Goal: Task Accomplishment & Management: Use online tool/utility

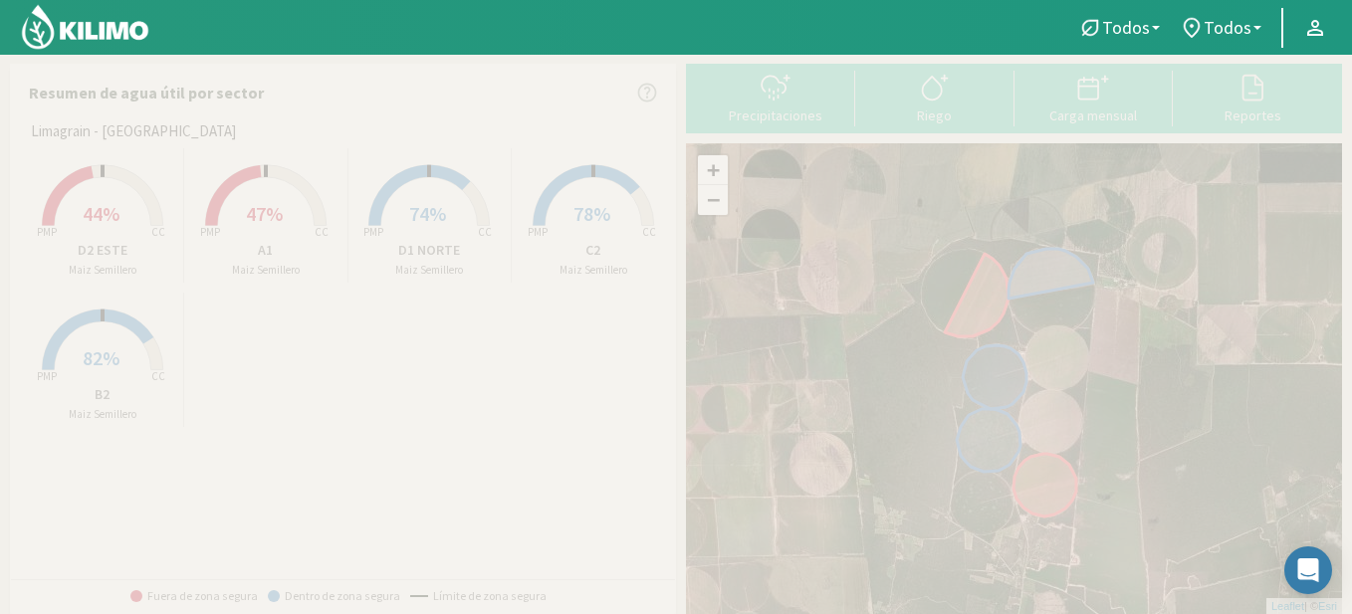
click at [239, 197] on rect at bounding box center [265, 227] width 159 height 159
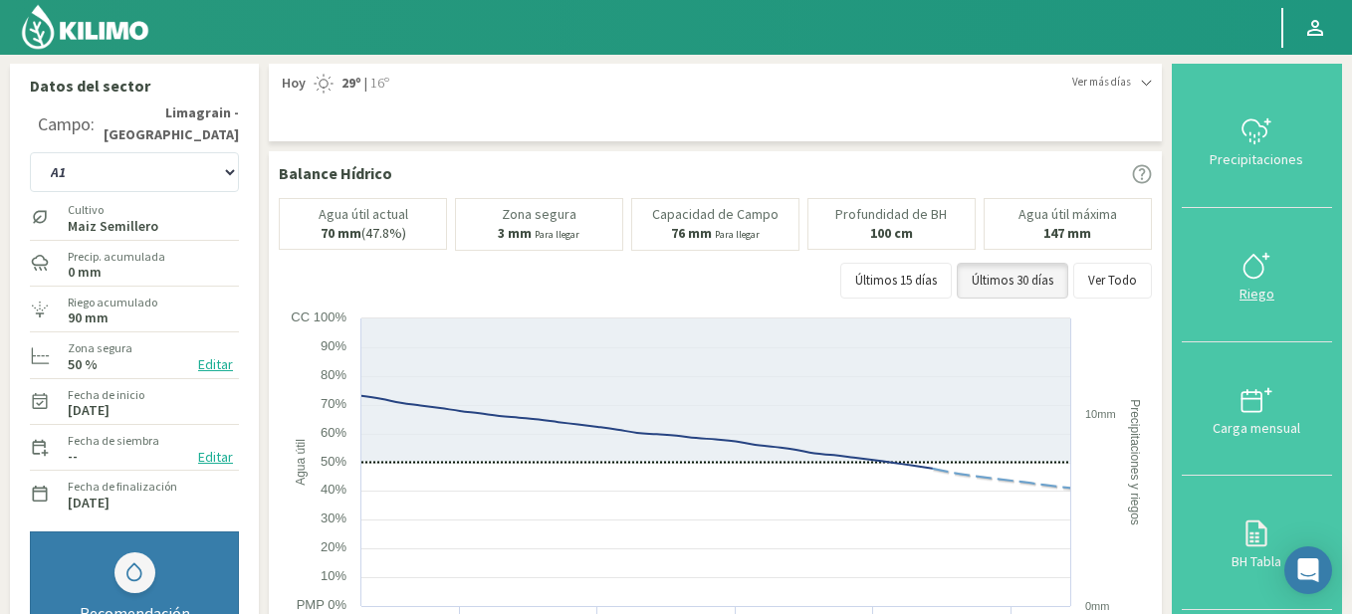
click at [1231, 263] on div at bounding box center [1257, 266] width 138 height 32
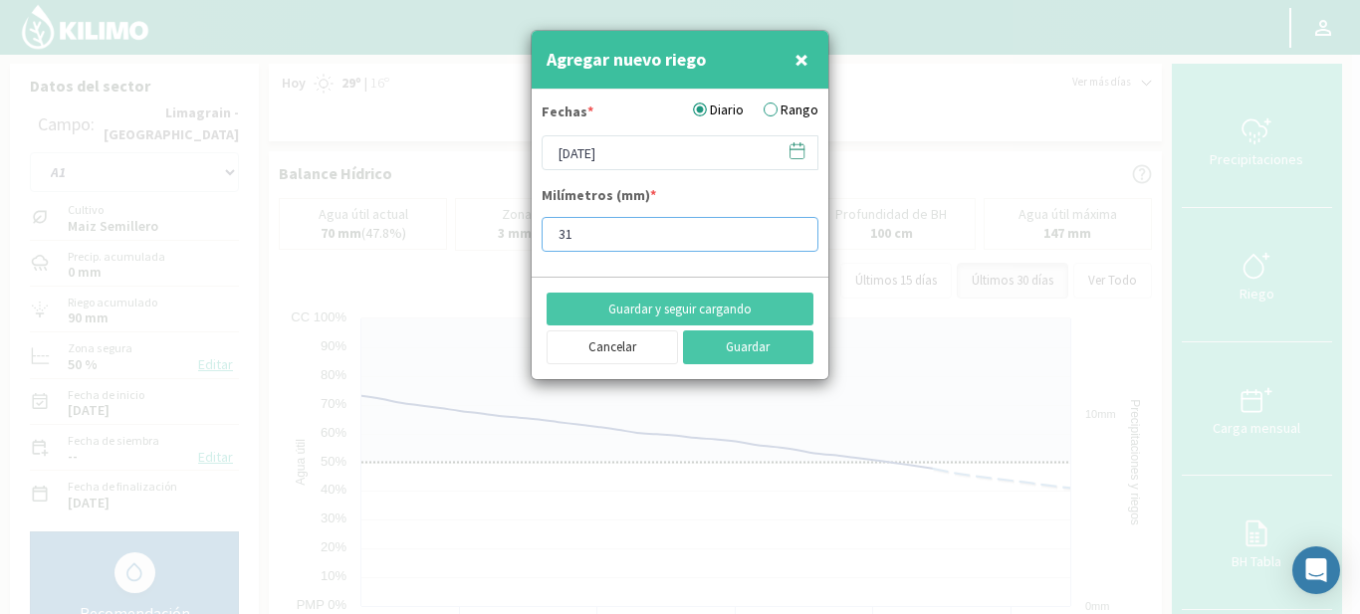
click at [796, 228] on input "31" at bounding box center [680, 234] width 277 height 35
click at [796, 228] on input "32" at bounding box center [680, 234] width 277 height 35
drag, startPoint x: 618, startPoint y: 224, endPoint x: 546, endPoint y: 238, distance: 74.0
click at [546, 238] on input "32" at bounding box center [680, 234] width 277 height 35
type input "10"
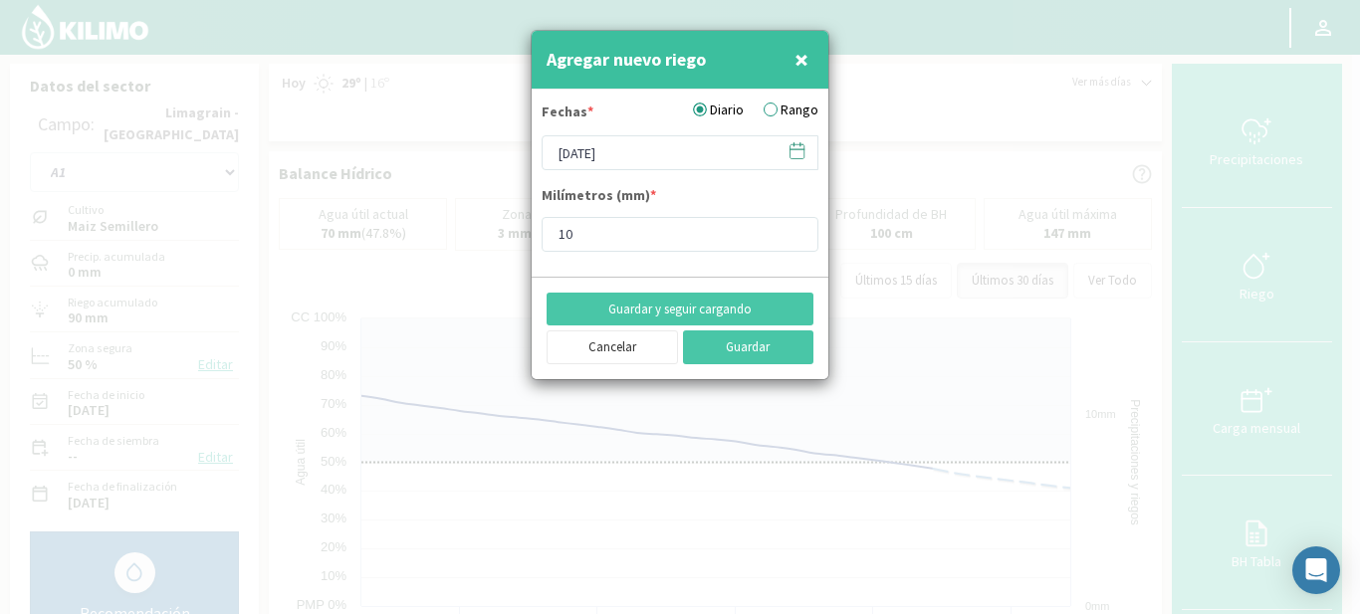
click at [798, 148] on icon at bounding box center [797, 150] width 19 height 19
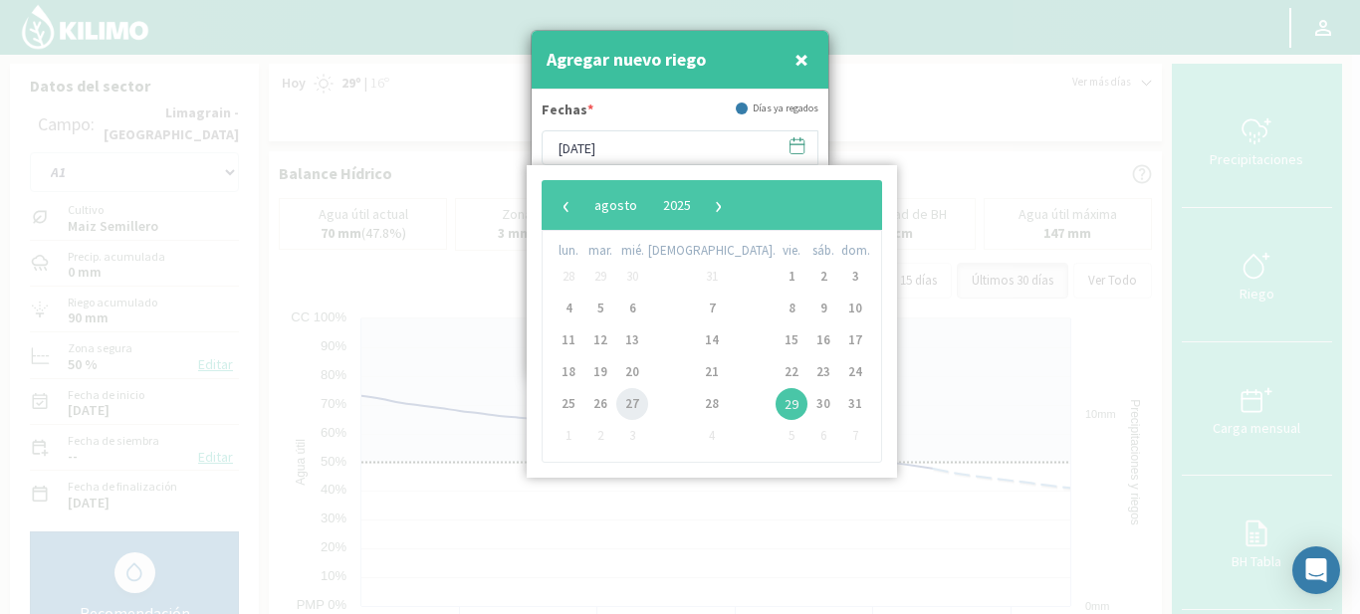
click at [648, 398] on span "27" at bounding box center [632, 404] width 32 height 32
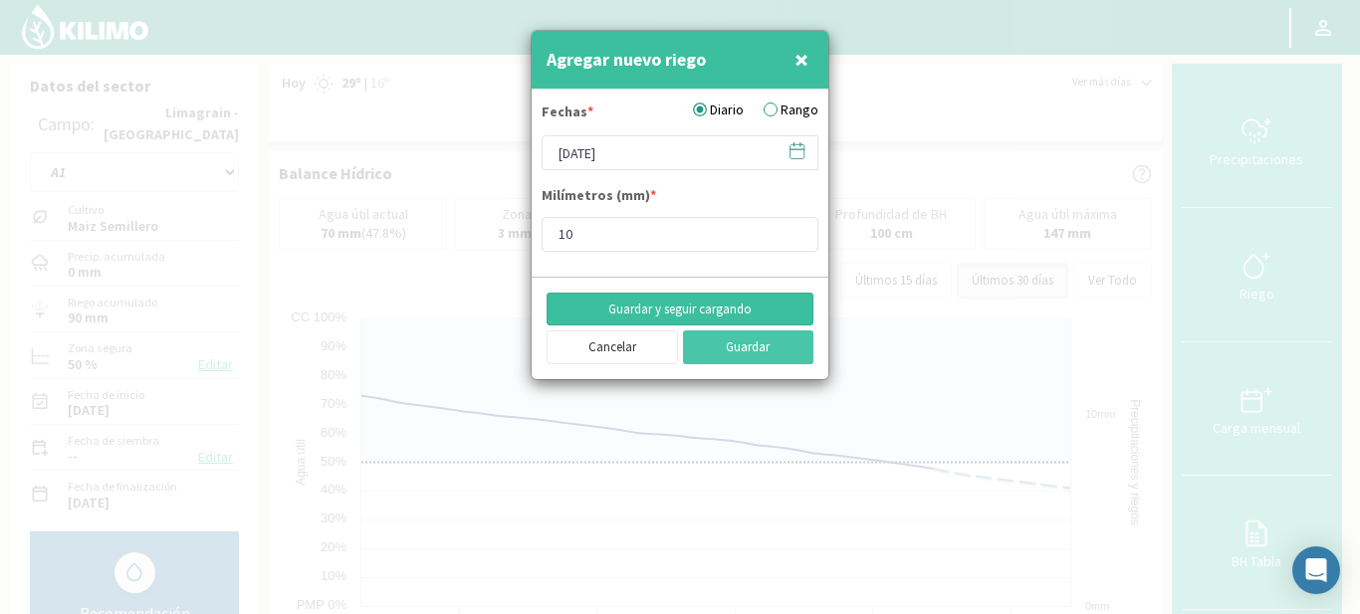
click at [695, 308] on button "Guardar y seguir cargando" at bounding box center [680, 310] width 267 height 34
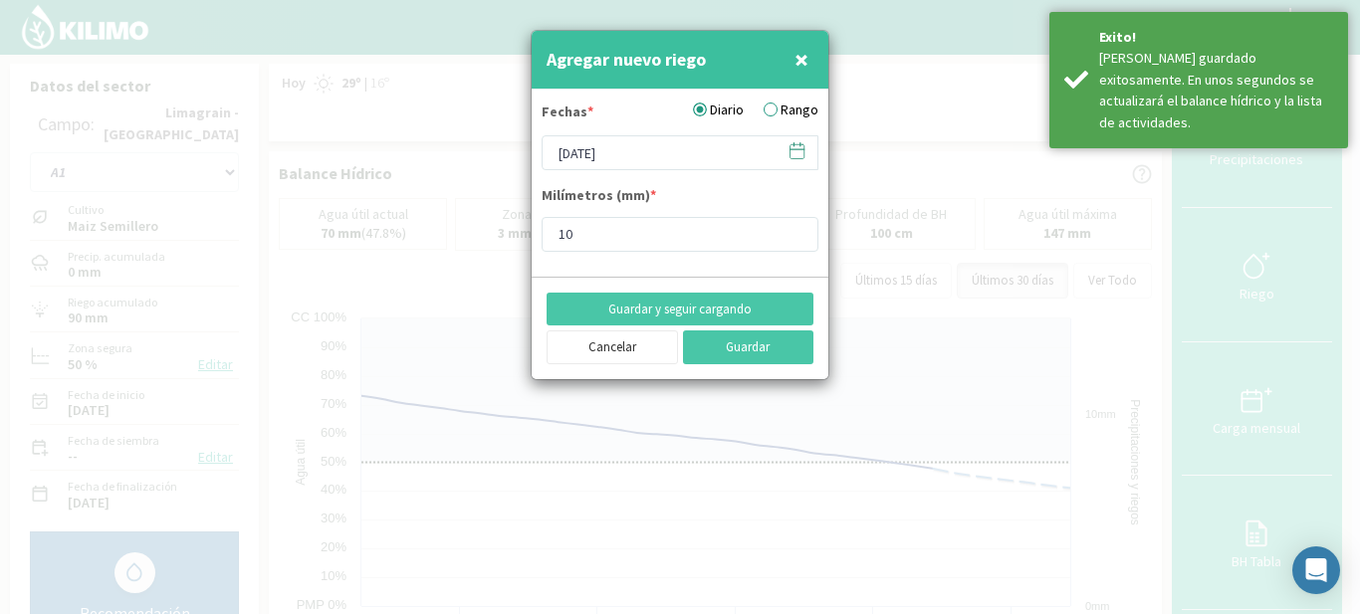
click at [794, 152] on icon at bounding box center [797, 150] width 19 height 19
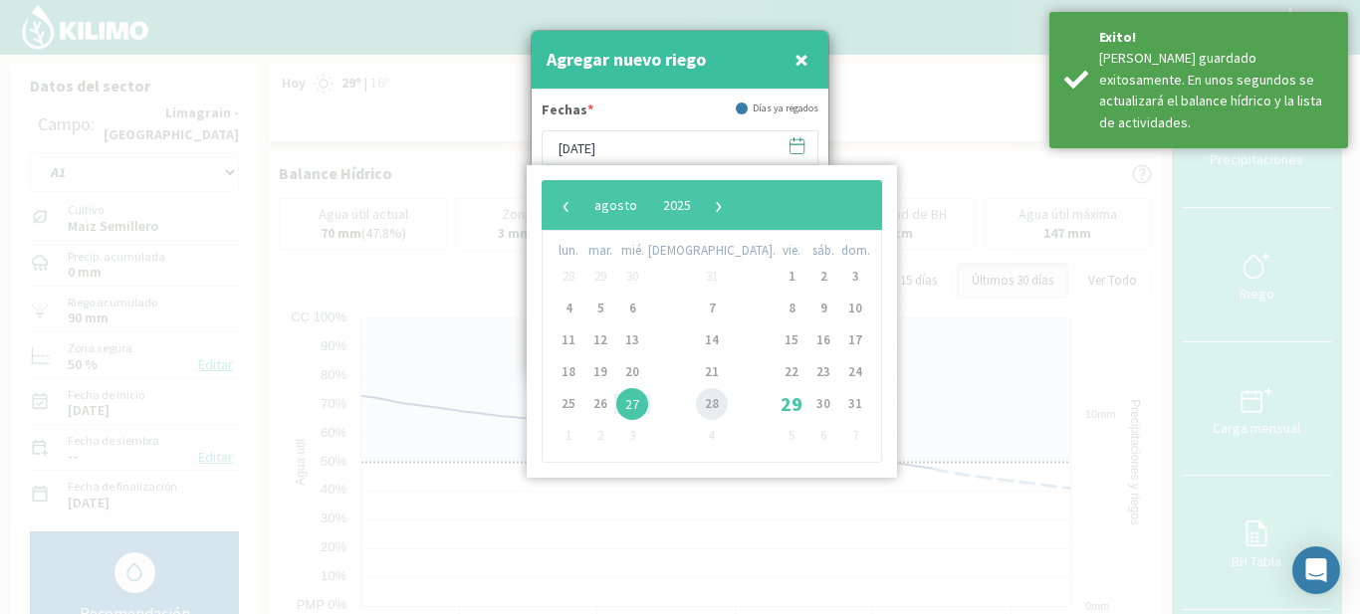
click at [696, 405] on span "28" at bounding box center [712, 404] width 32 height 32
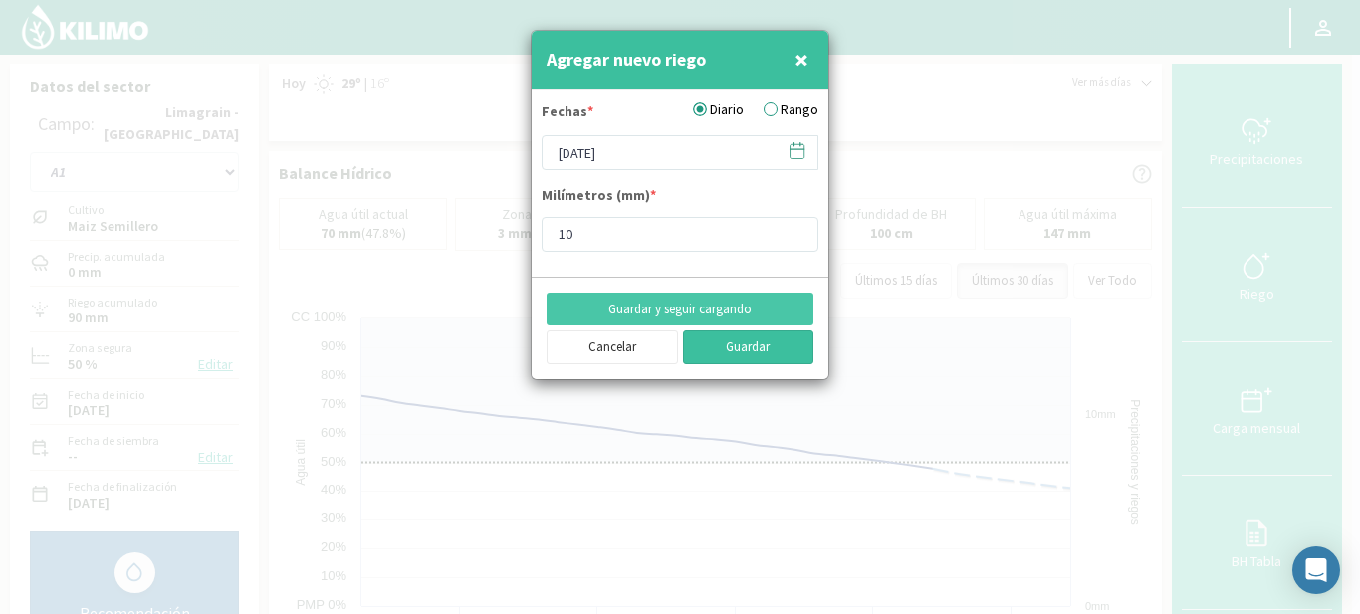
click at [729, 339] on button "Guardar" at bounding box center [748, 348] width 131 height 34
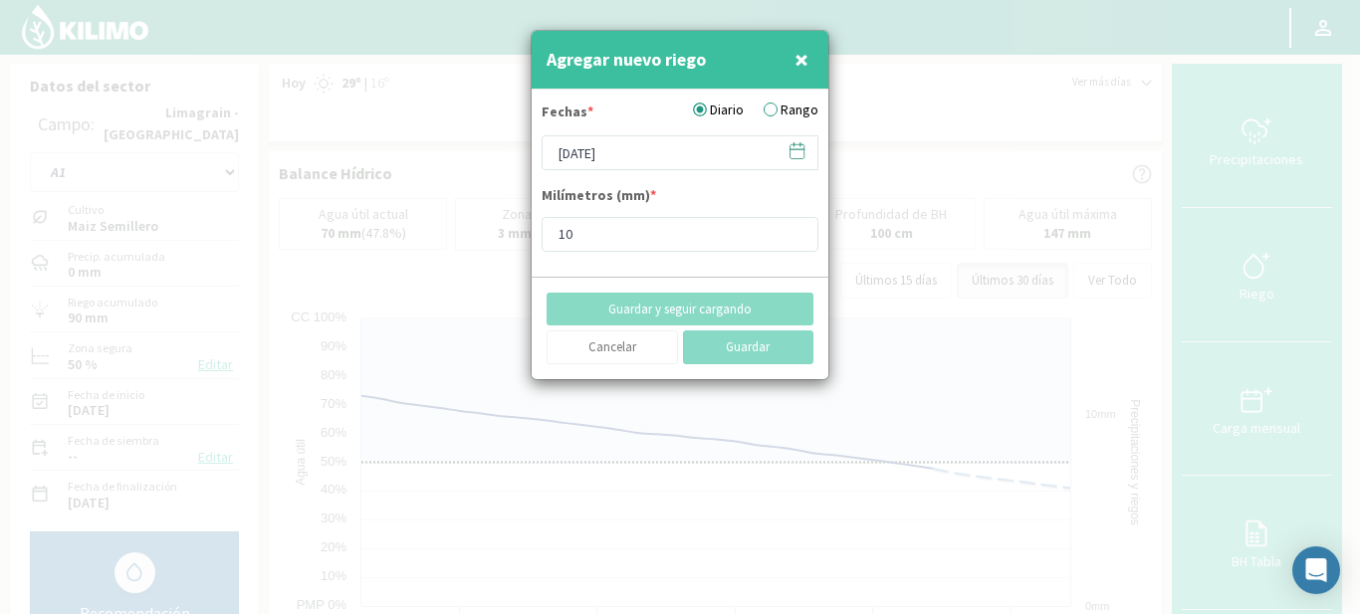
type input "[DATE]"
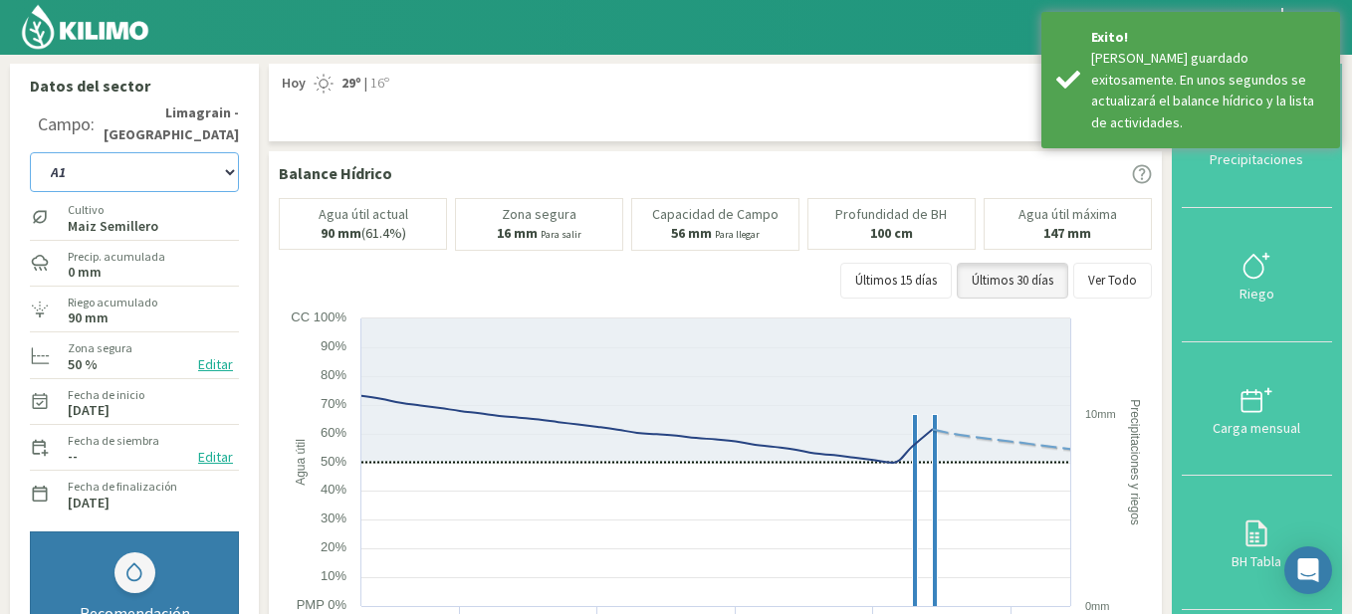
click at [227, 169] on select "A1 B2 C2 D1 NORTE D2 ESTE" at bounding box center [134, 172] width 209 height 40
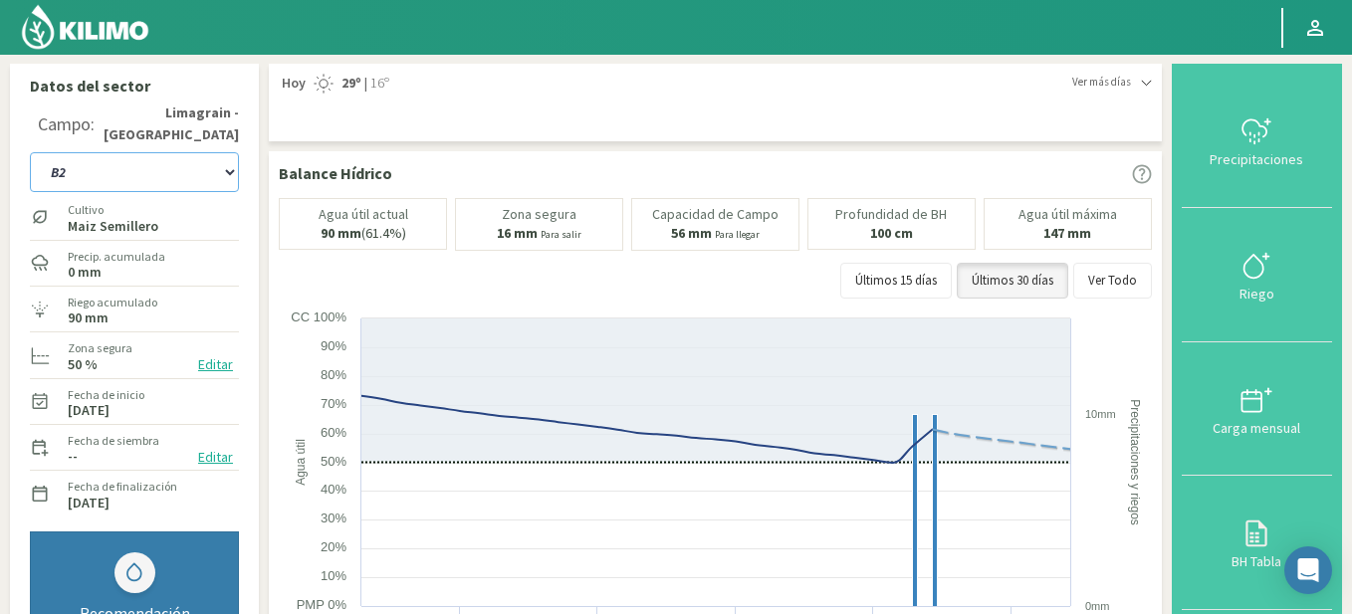
click at [30, 152] on select "A1 B2 C2 D1 NORTE D2 ESTE" at bounding box center [134, 172] width 209 height 40
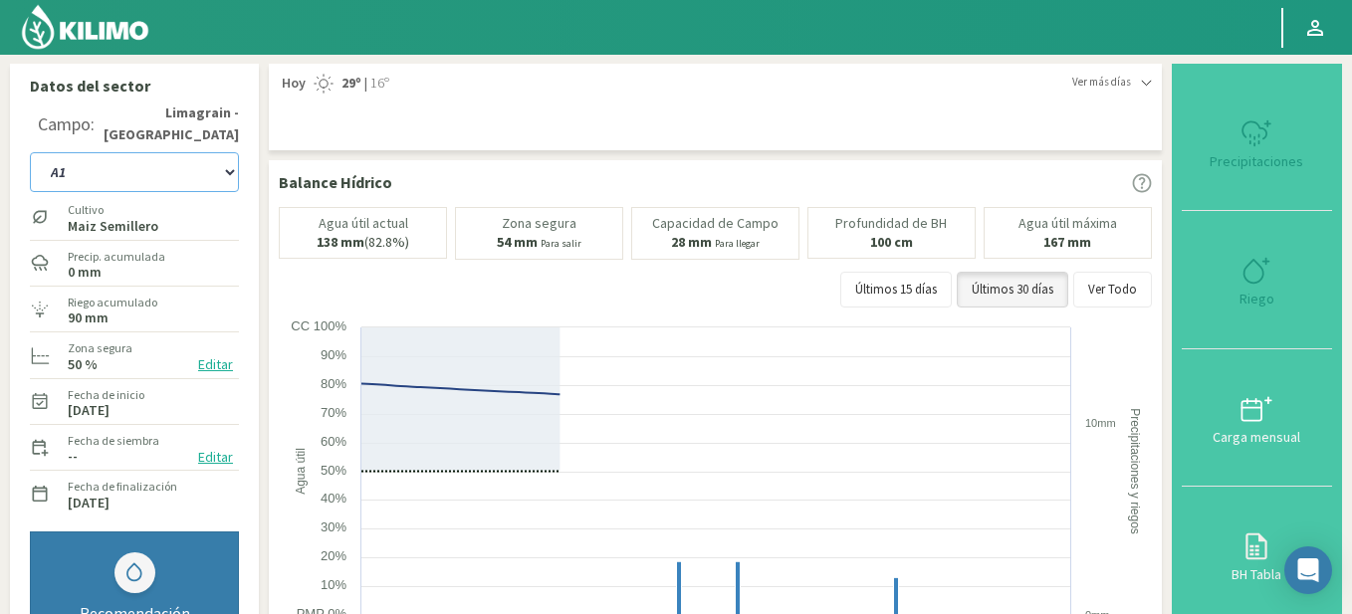
select select "6: Object"
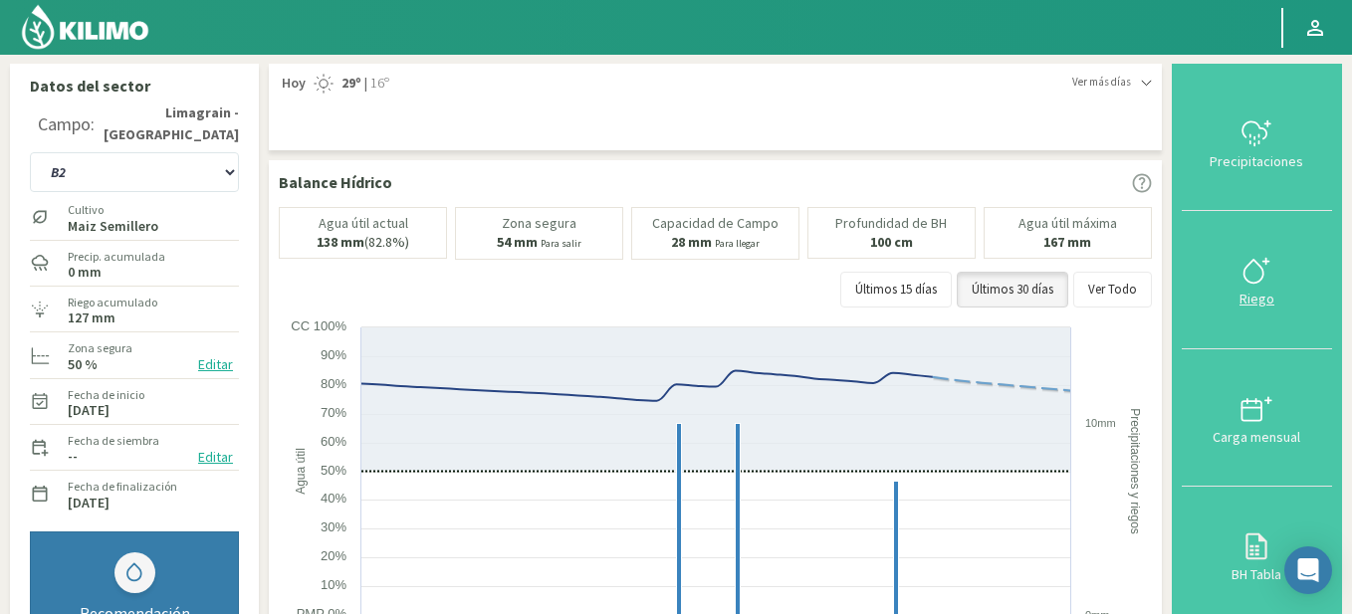
click at [1250, 270] on icon at bounding box center [1257, 271] width 32 height 32
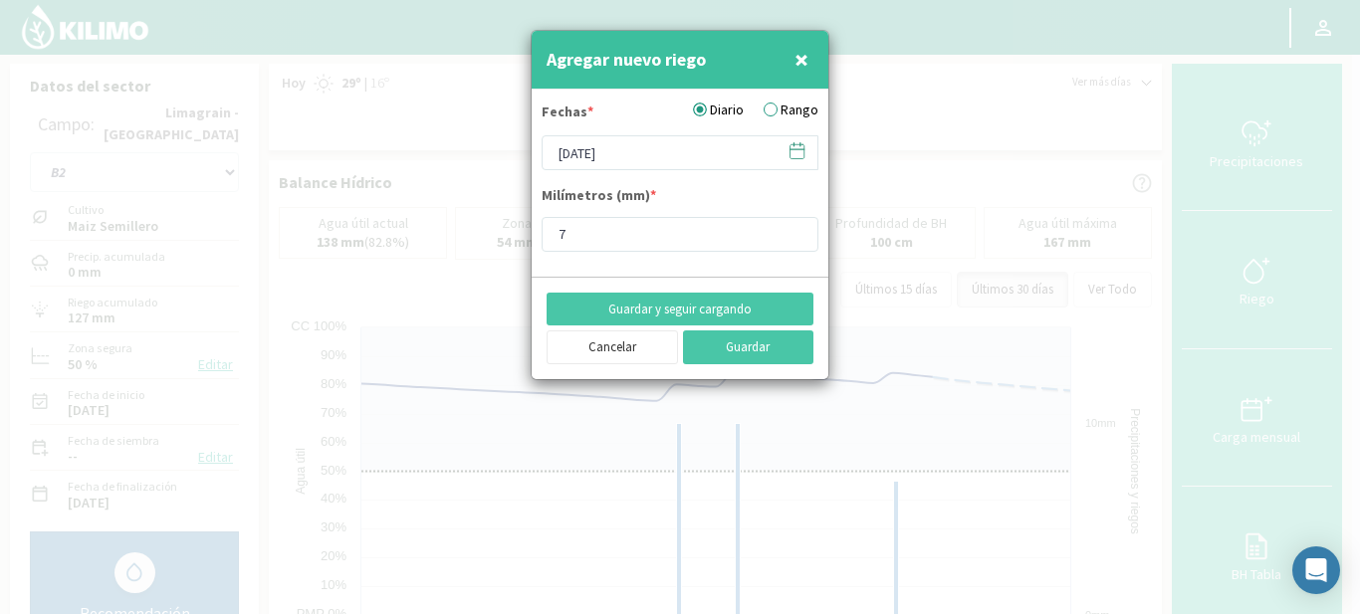
click at [798, 147] on icon at bounding box center [797, 150] width 19 height 19
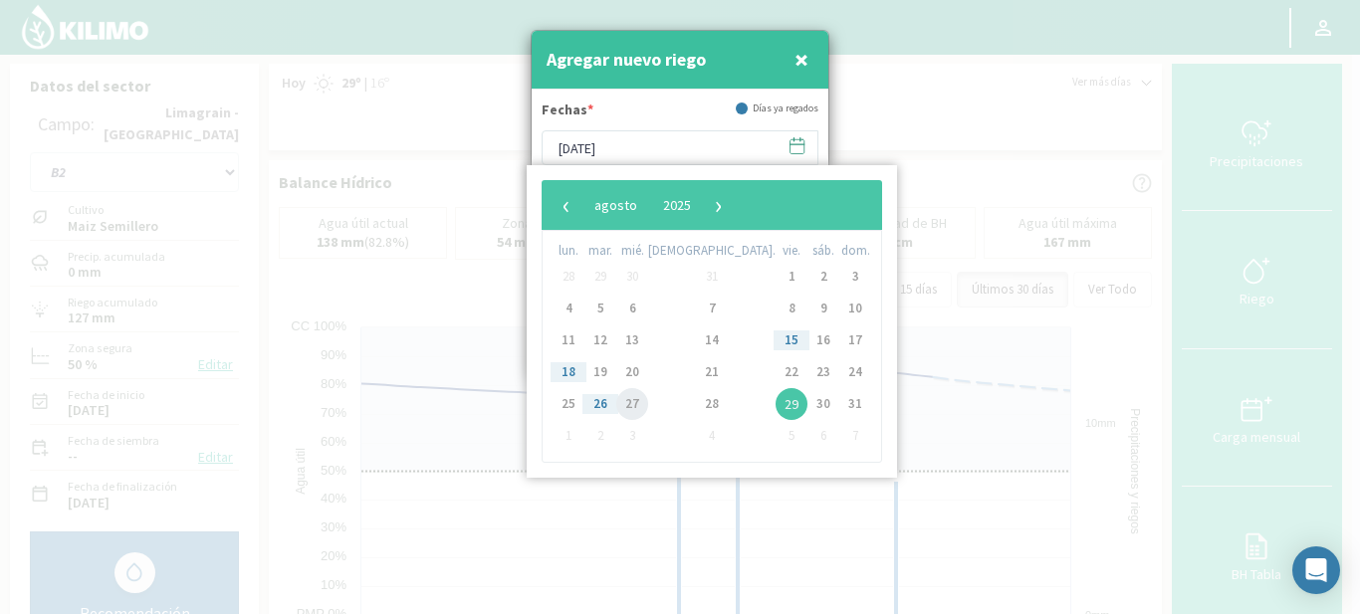
click at [648, 397] on span "27" at bounding box center [632, 404] width 32 height 32
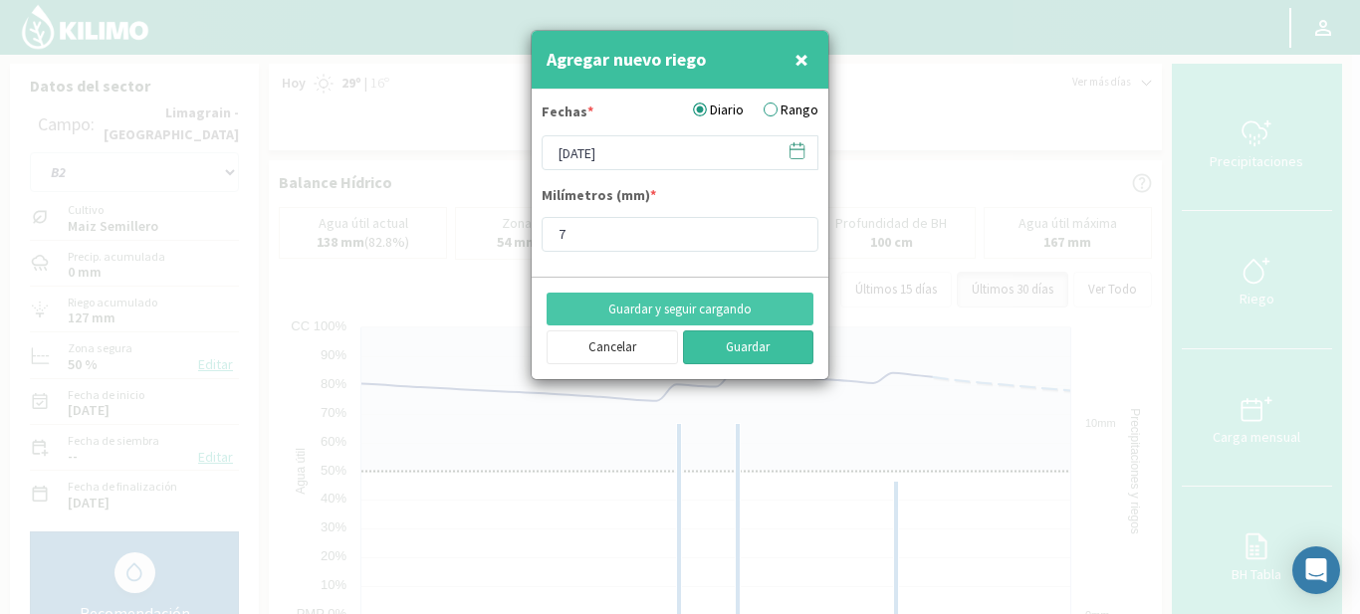
click at [730, 342] on button "Guardar" at bounding box center [748, 348] width 131 height 34
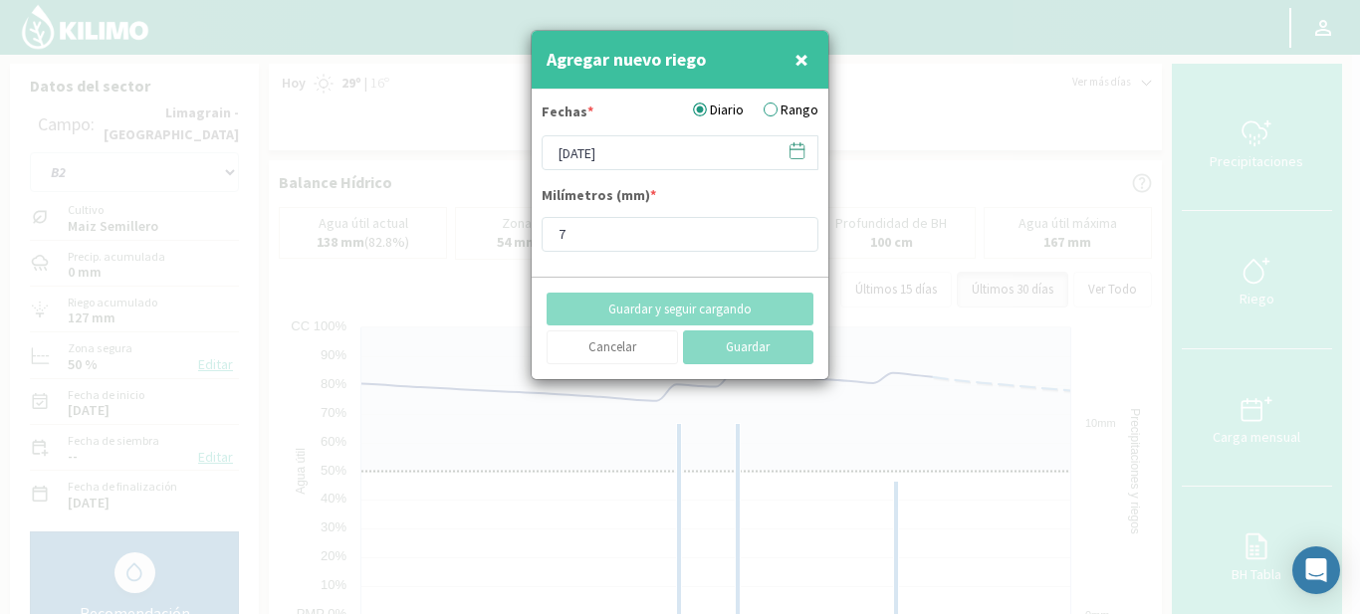
type input "[DATE]"
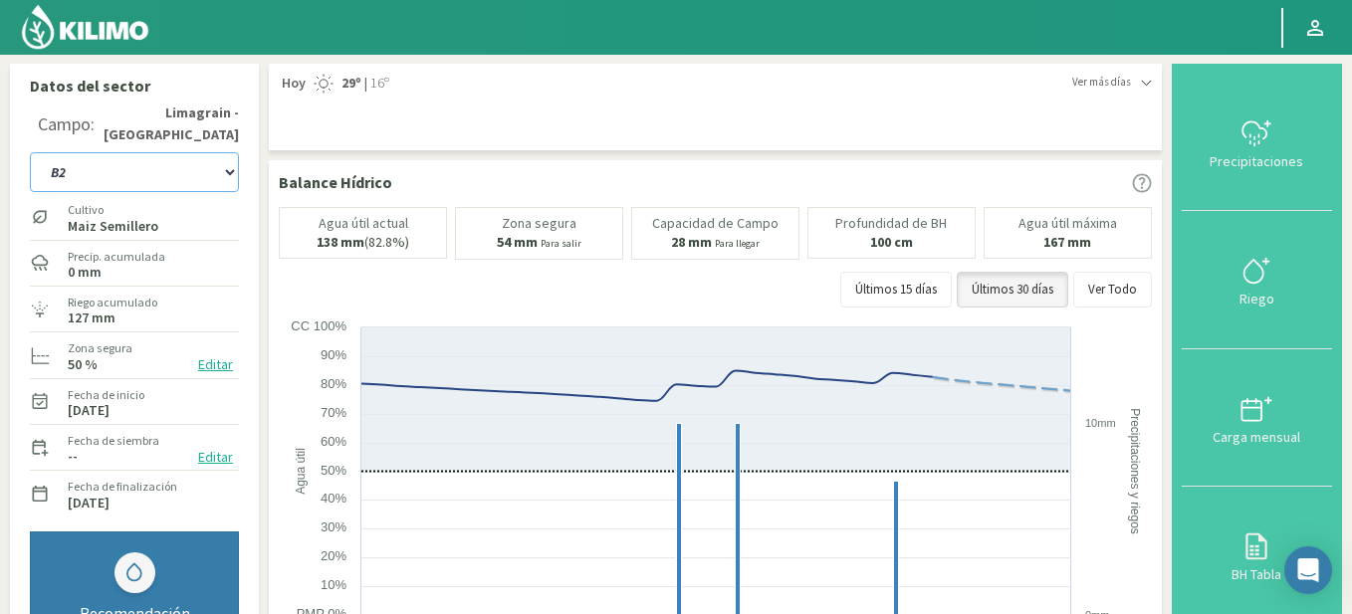
click at [230, 176] on select "A1 B2 C2 D1 NORTE D2 ESTE" at bounding box center [134, 172] width 209 height 40
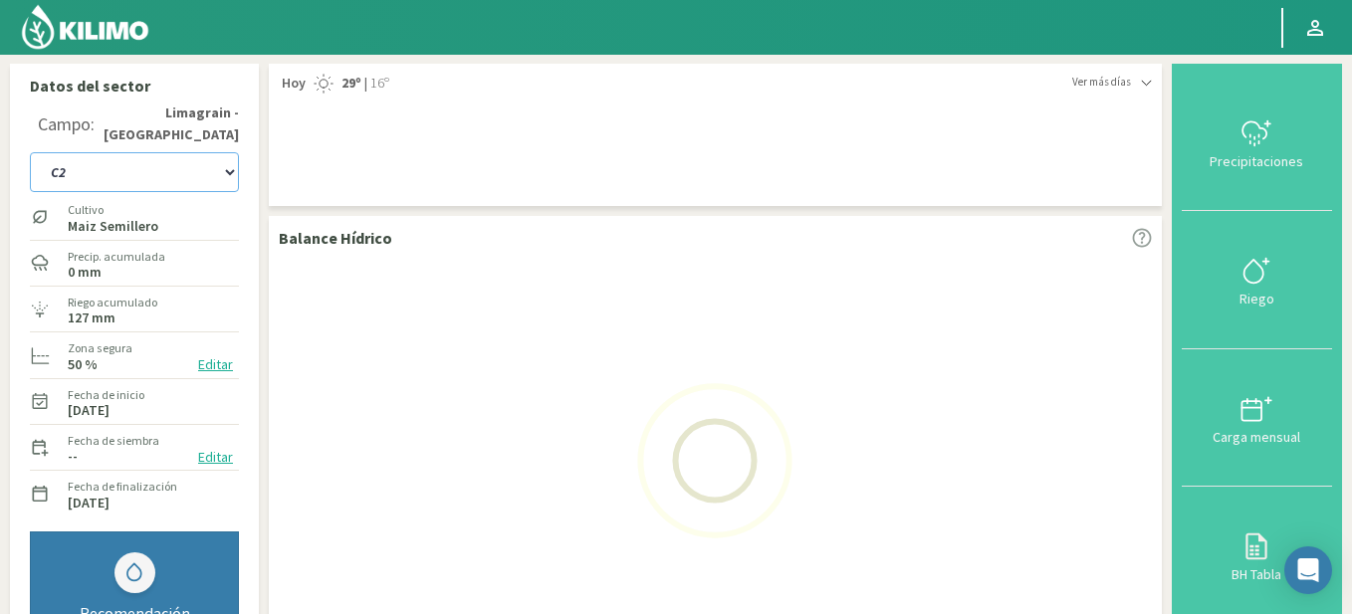
click at [30, 152] on select "A1 B2 C2 D1 NORTE D2 ESTE" at bounding box center [134, 172] width 209 height 40
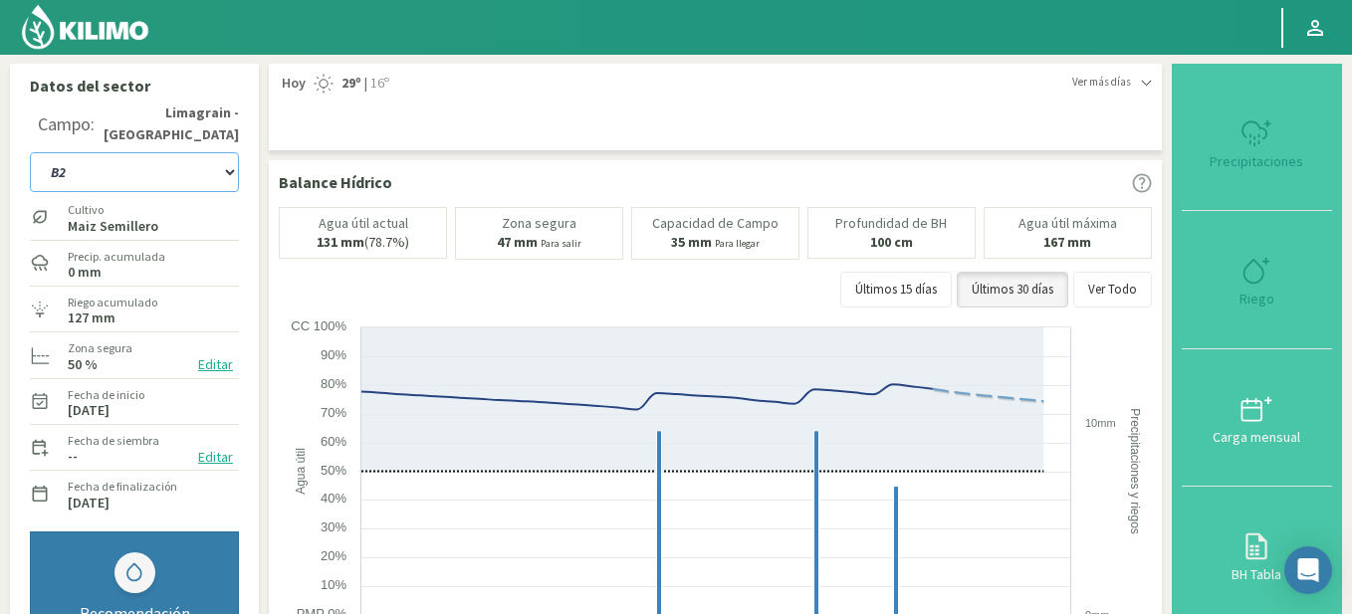
select select "12: Object"
click at [1244, 278] on div at bounding box center [1257, 271] width 138 height 32
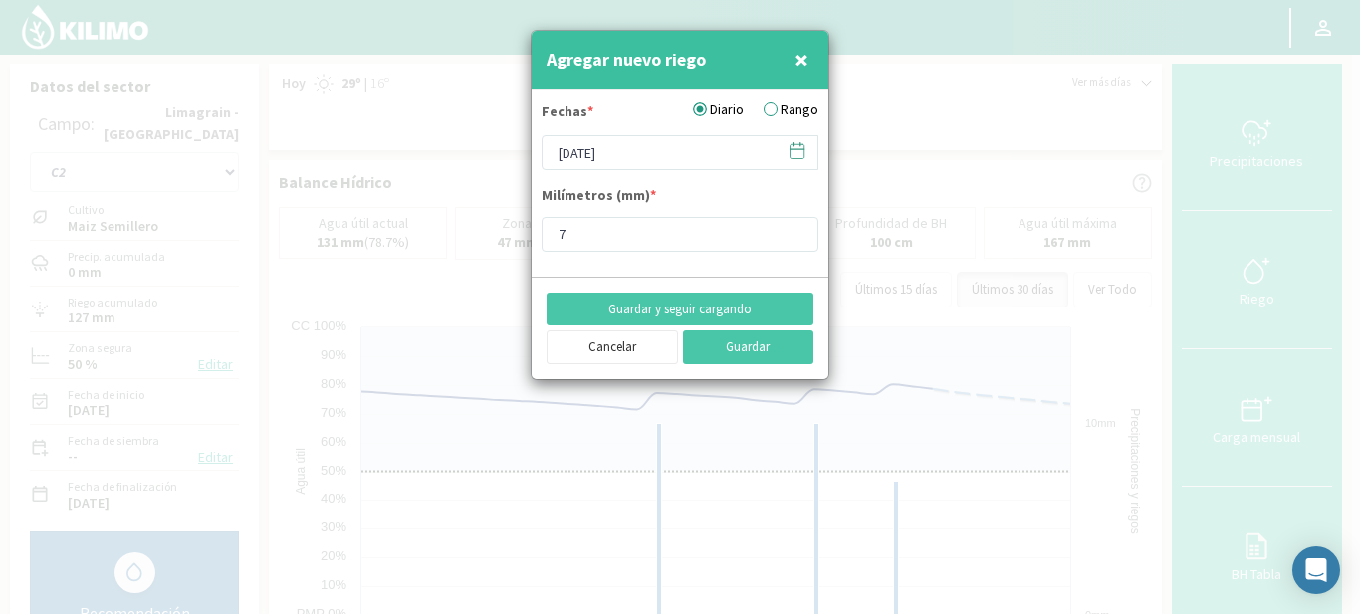
click at [794, 153] on icon at bounding box center [797, 150] width 19 height 19
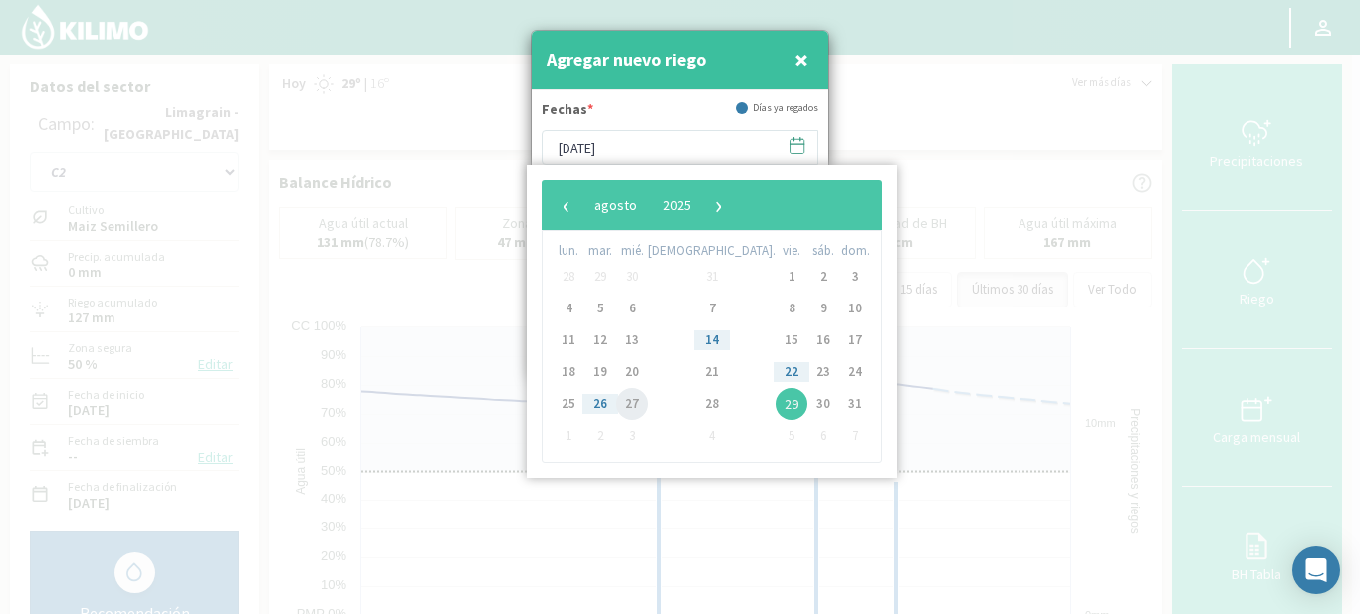
click at [647, 401] on span "27" at bounding box center [632, 404] width 32 height 32
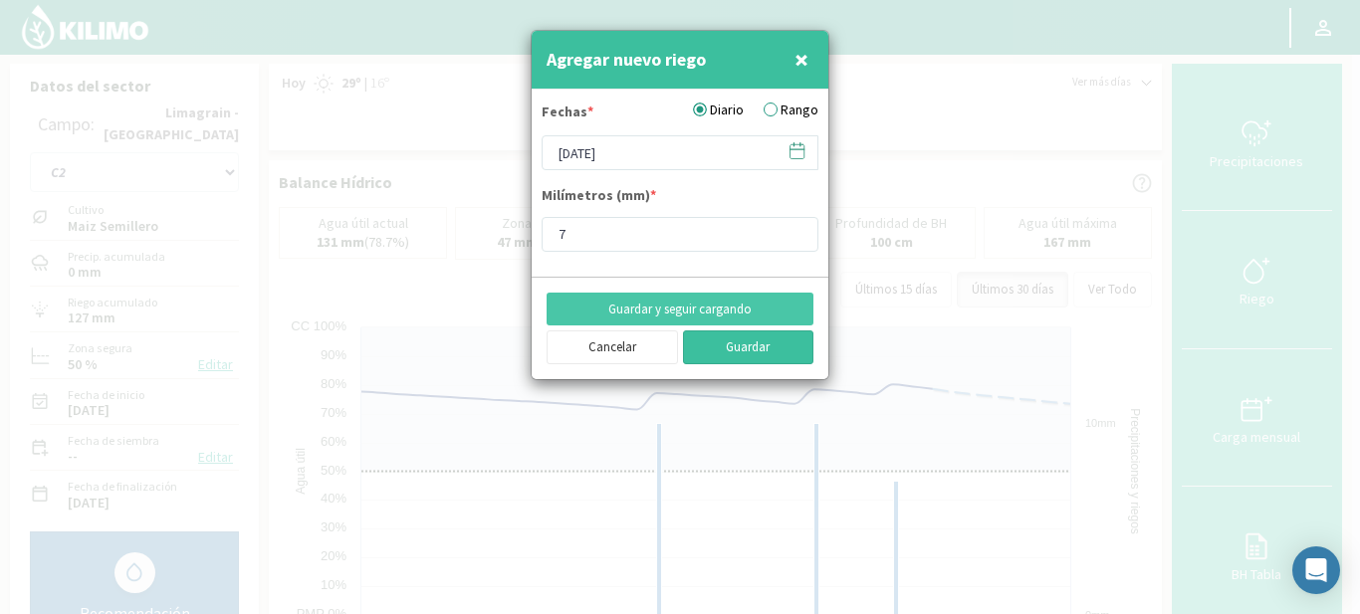
click at [732, 345] on button "Guardar" at bounding box center [748, 348] width 131 height 34
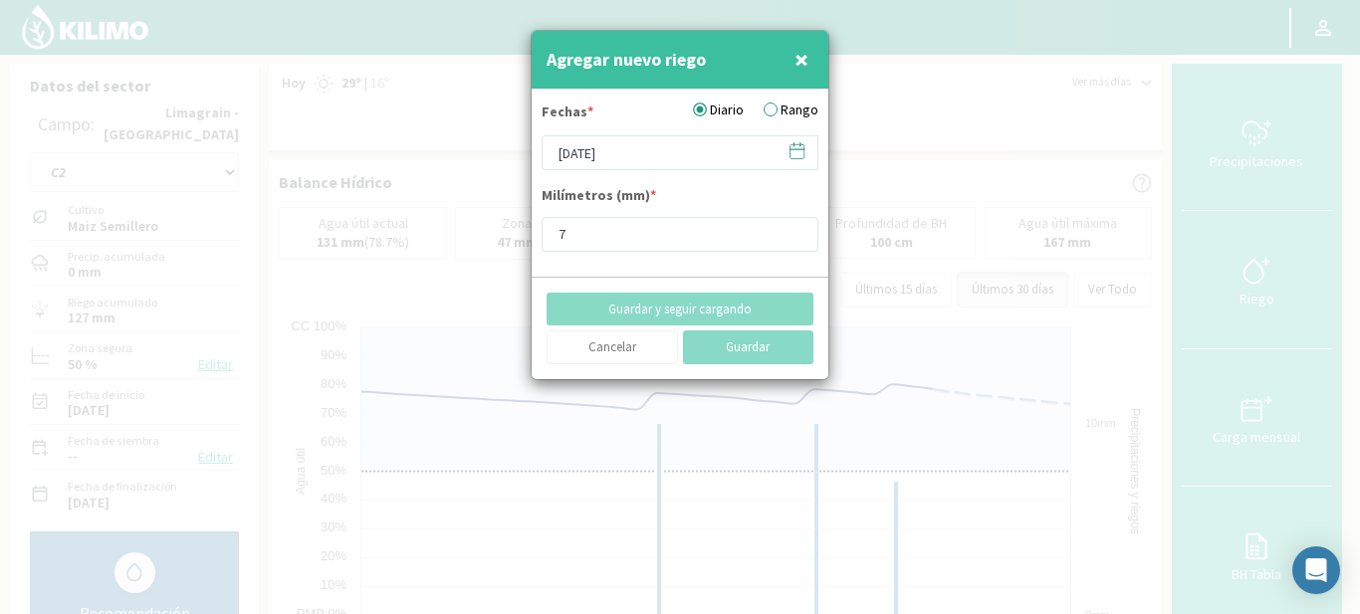
type input "[DATE]"
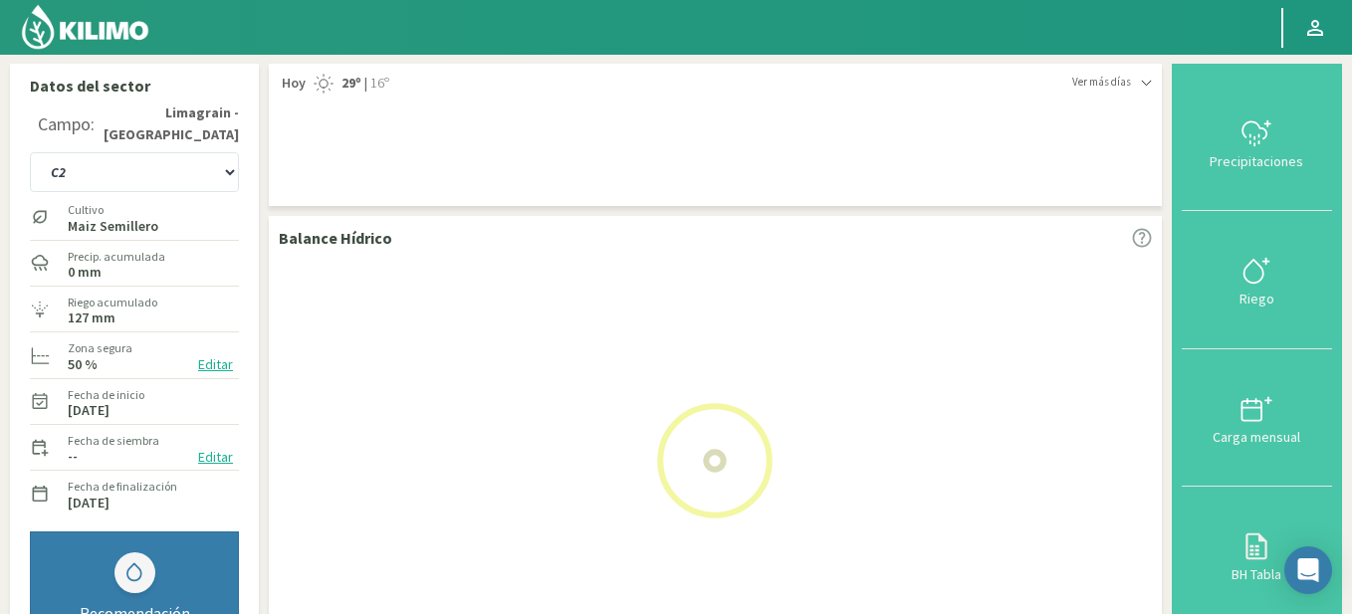
click at [76, 24] on img at bounding box center [85, 27] width 130 height 48
